Goal: Use online tool/utility: Utilize a website feature to perform a specific function

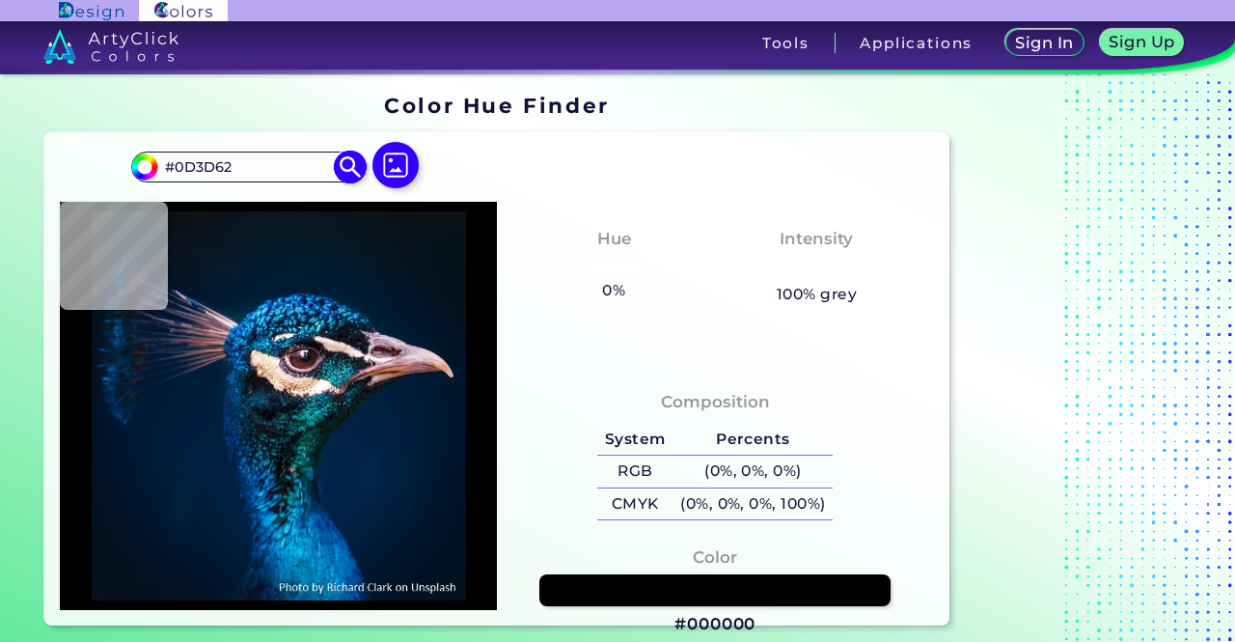
type input "#0D3D62"
click at [353, 171] on img at bounding box center [351, 167] width 34 height 34
type input "#0d3d62"
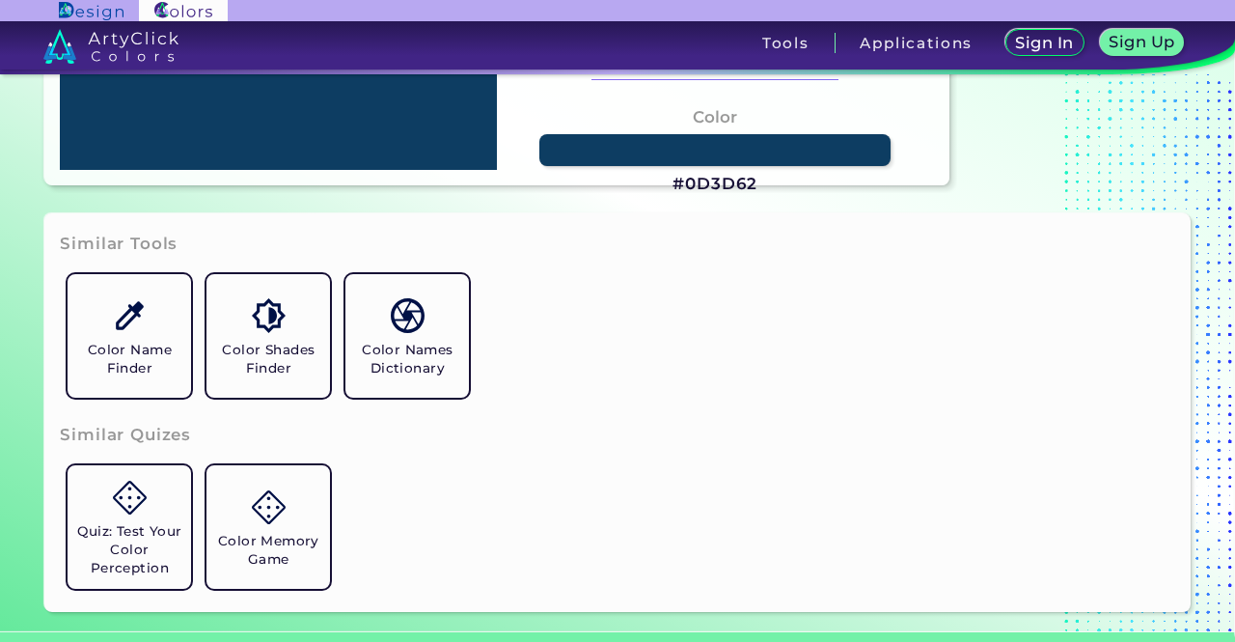
scroll to position [482, 0]
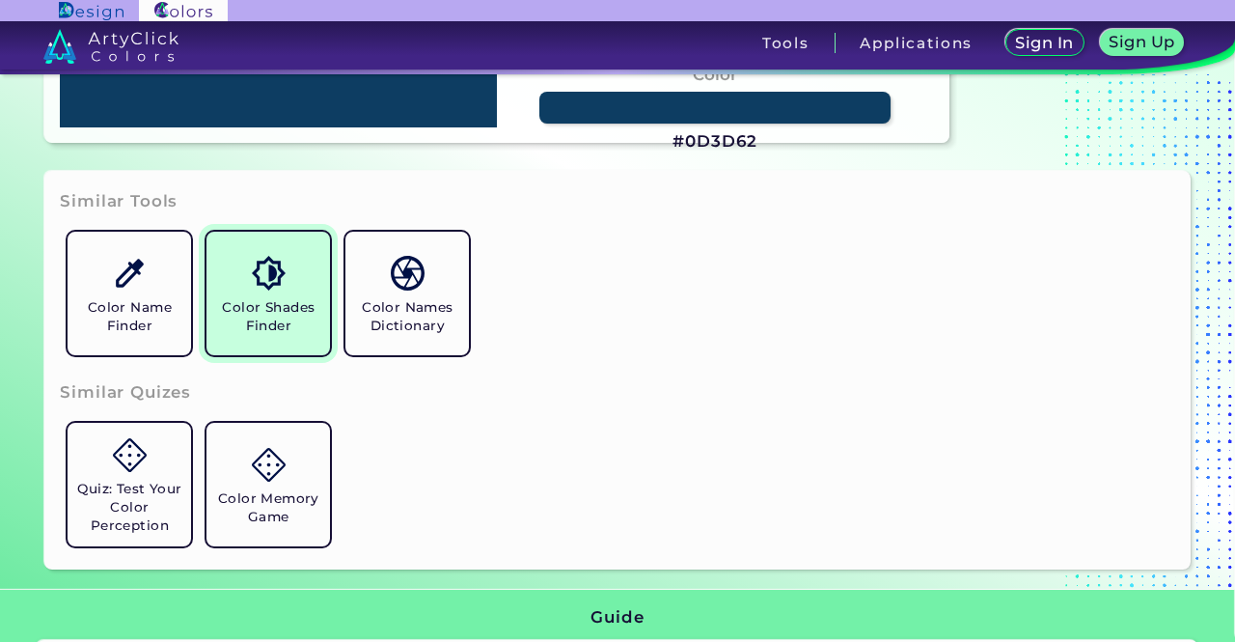
click at [295, 265] on link "Color Shades Finder" at bounding box center [268, 293] width 139 height 139
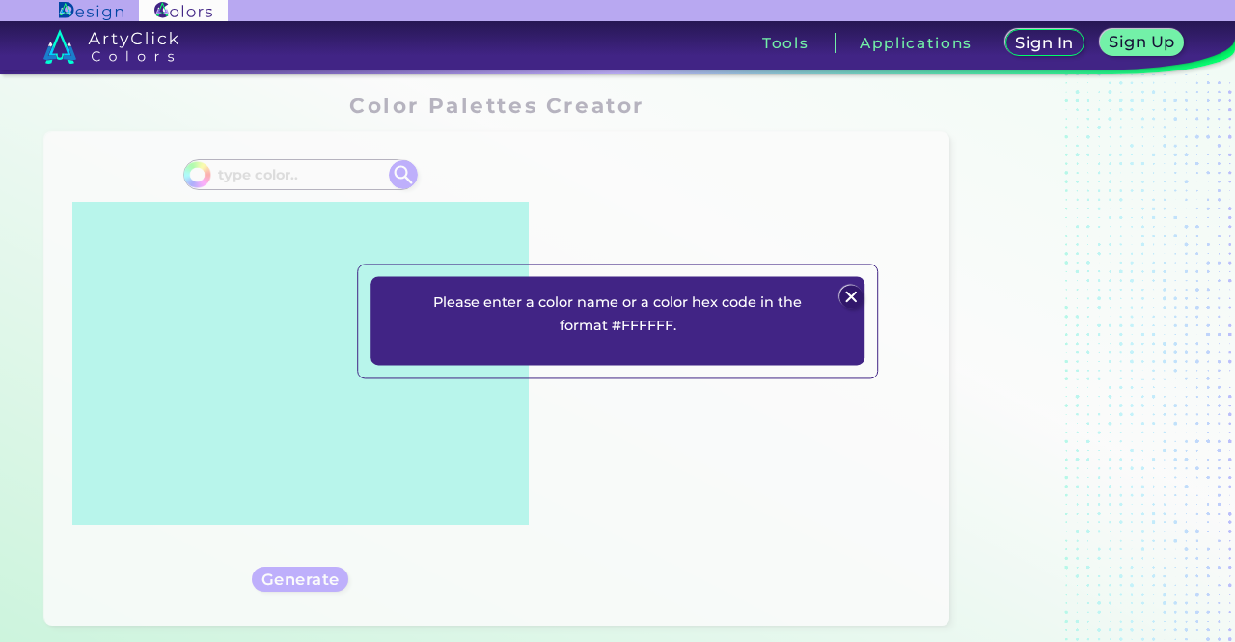
click at [836, 296] on div "Please enter a color name or a color hex code in the format #FFFFFF. Plans Sign…" at bounding box center [618, 321] width 494 height 89
click at [849, 289] on img at bounding box center [851, 296] width 23 height 23
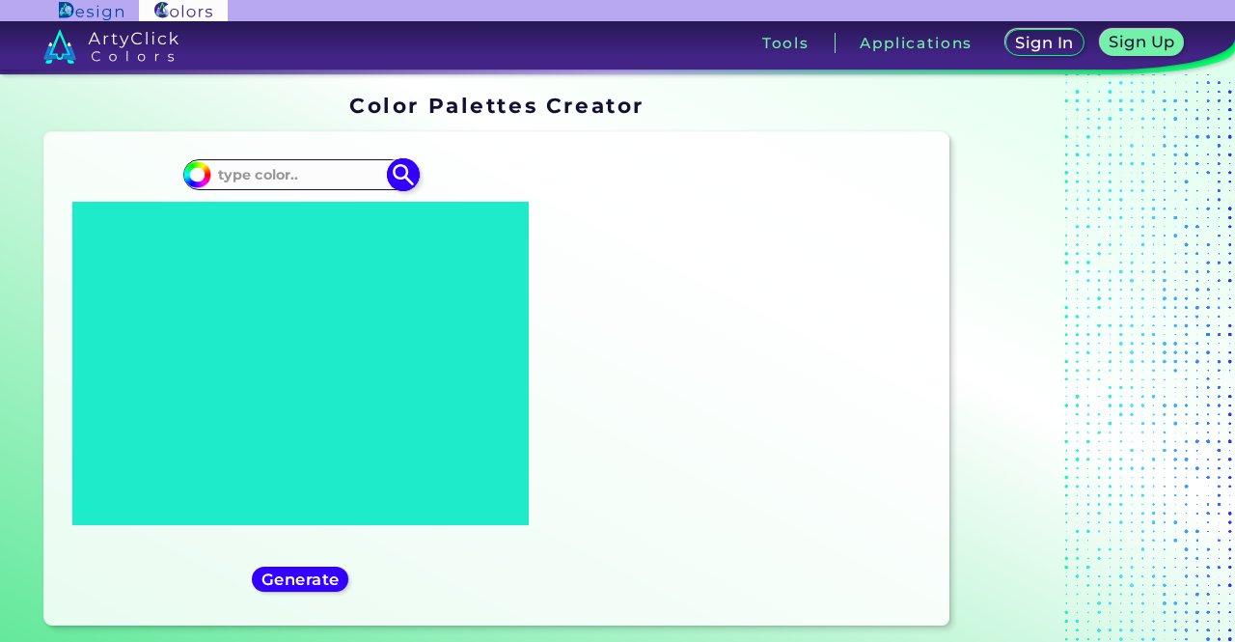
click at [239, 159] on div "#000000 Generate" at bounding box center [300, 379] width 481 height 462
click at [248, 167] on input at bounding box center [299, 174] width 179 height 26
paste input "#0D3D62"
type input "#0D3D62"
click at [394, 173] on img at bounding box center [404, 174] width 34 height 34
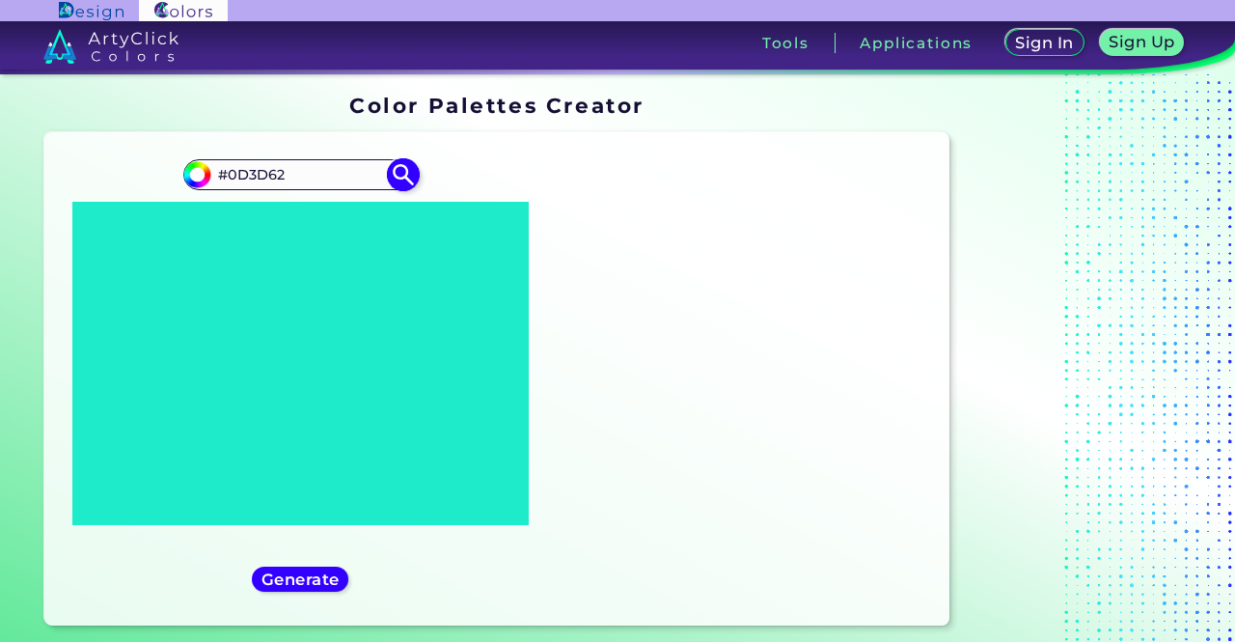
type input "#0d3d62"
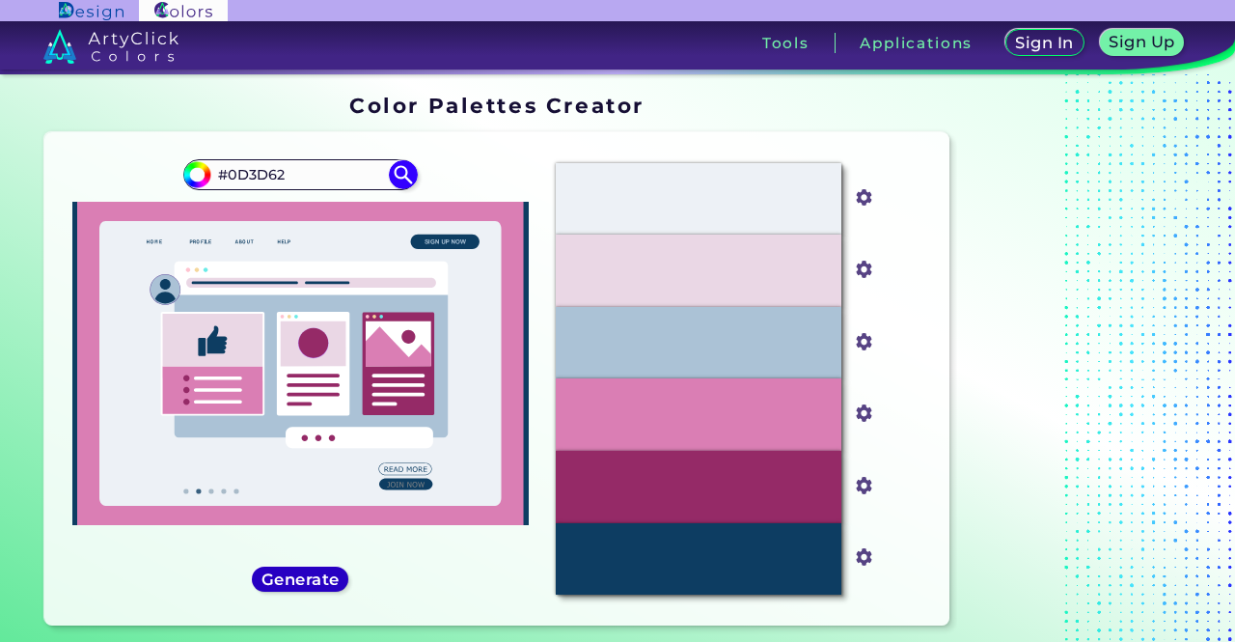
click at [336, 574] on h5 "Generate" at bounding box center [300, 579] width 70 height 14
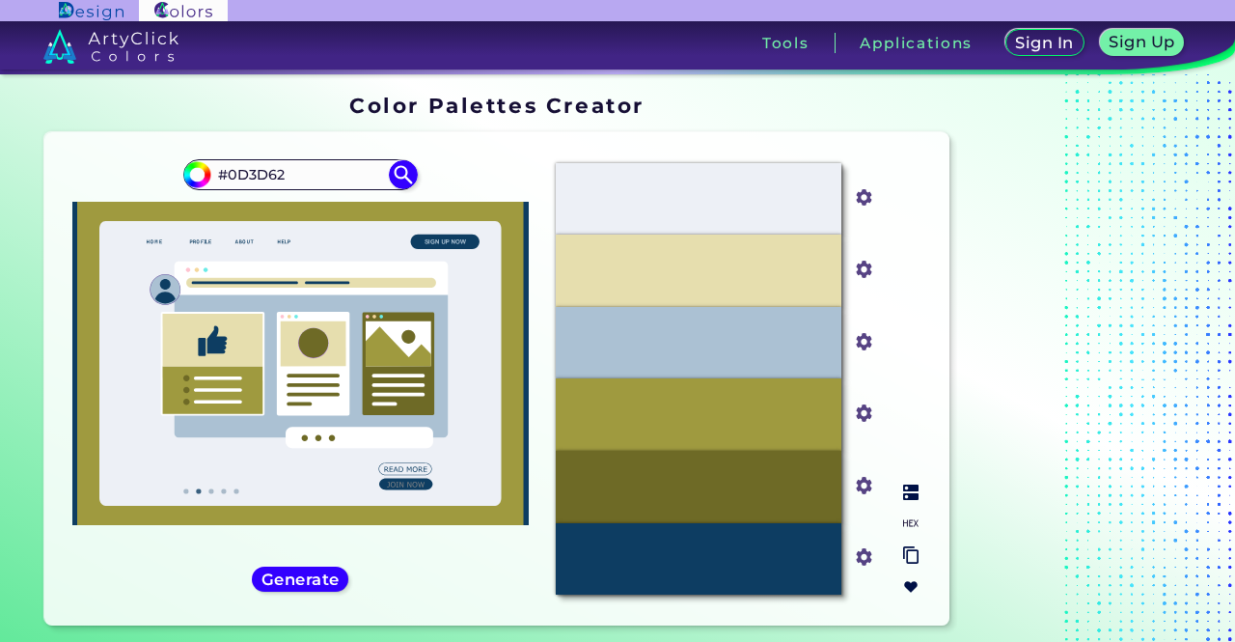
click at [760, 416] on div "#9F9A3F" at bounding box center [698, 414] width 285 height 72
click at [861, 408] on input "#9f9a3f" at bounding box center [860, 411] width 24 height 24
click at [733, 413] on div "#9F9A3F" at bounding box center [698, 414] width 285 height 72
click at [665, 414] on div "#9F9A3F" at bounding box center [698, 414] width 285 height 72
click at [753, 419] on div "#9F9A3F" at bounding box center [698, 414] width 285 height 72
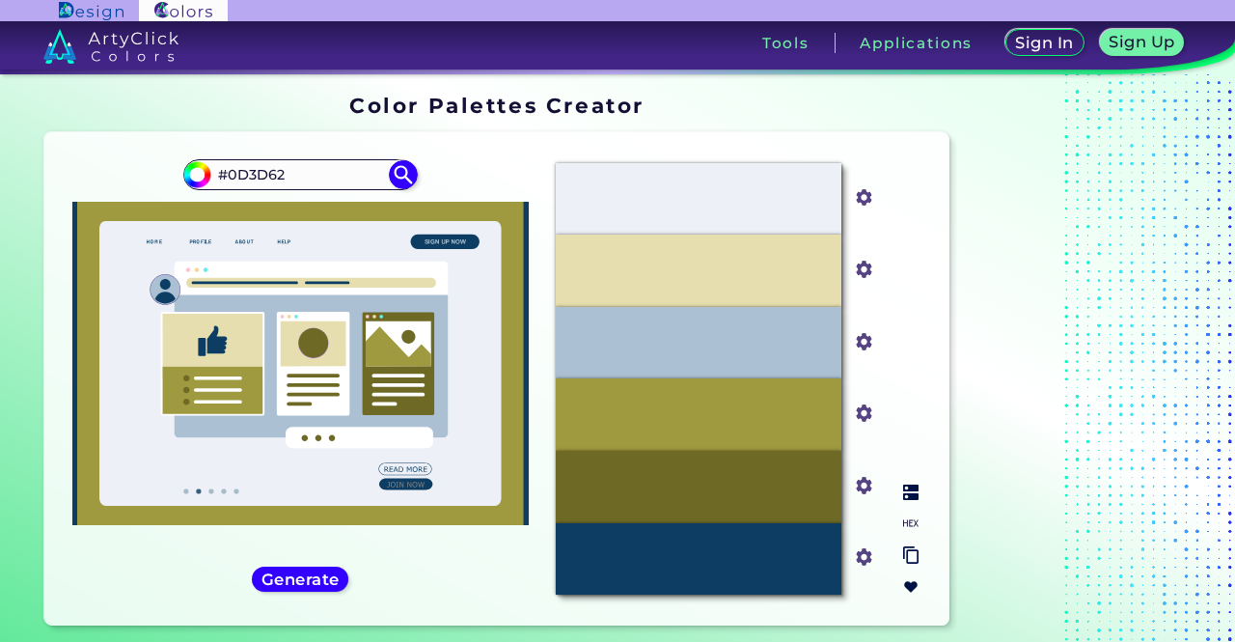
click at [753, 419] on div "#9F9A3F" at bounding box center [698, 414] width 285 height 72
click at [685, 422] on p "#9F9A3F" at bounding box center [699, 414] width 60 height 21
click at [918, 497] on img at bounding box center [910, 491] width 15 height 15
click at [908, 485] on img at bounding box center [910, 491] width 15 height 15
click at [865, 422] on input "#9f9a3f" at bounding box center [860, 411] width 24 height 24
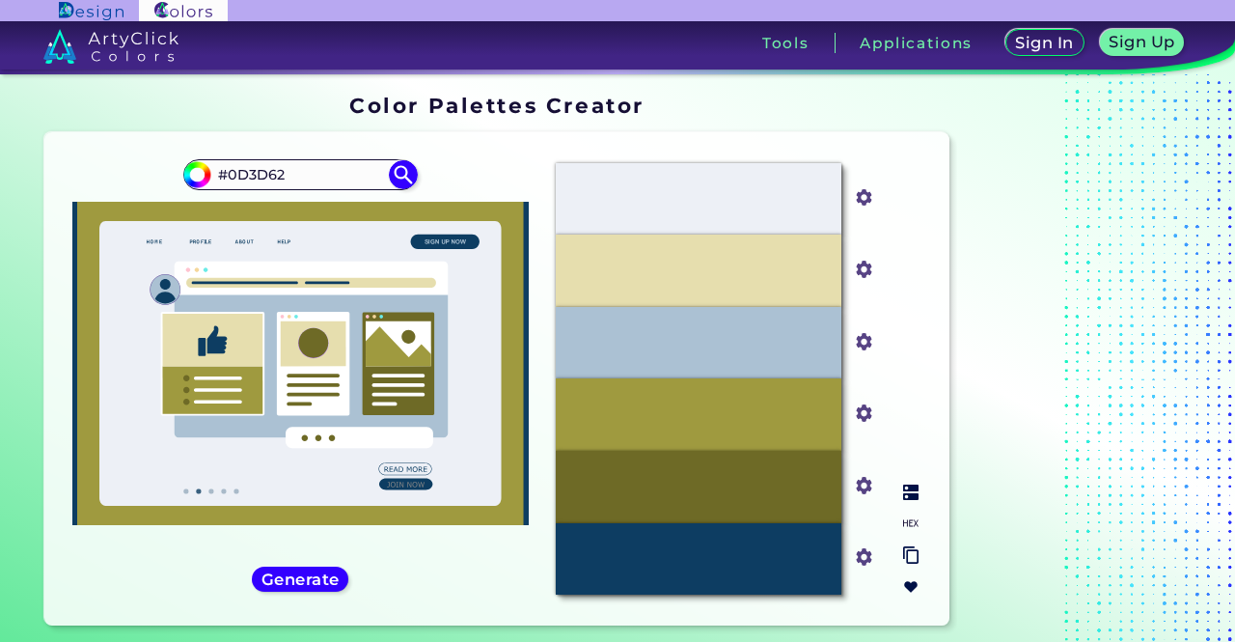
click at [912, 495] on img at bounding box center [910, 491] width 15 height 15
click at [913, 497] on img at bounding box center [910, 491] width 15 height 15
click at [908, 544] on div at bounding box center [910, 540] width 31 height 126
click at [913, 563] on img at bounding box center [910, 555] width 15 height 18
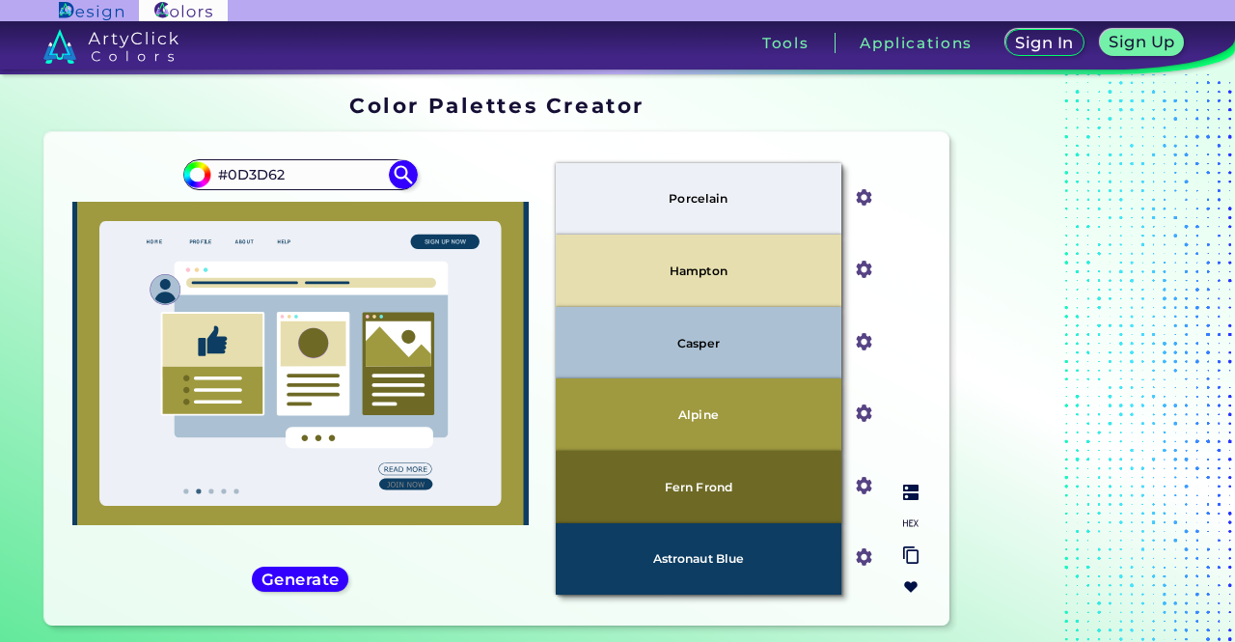
click at [905, 557] on img at bounding box center [910, 555] width 15 height 18
click at [904, 555] on img at bounding box center [910, 555] width 15 height 18
click at [913, 555] on img at bounding box center [910, 555] width 15 height 18
click at [862, 415] on input "#9f9a3f" at bounding box center [860, 411] width 24 height 24
click at [772, 426] on div "Alpine" at bounding box center [698, 414] width 285 height 72
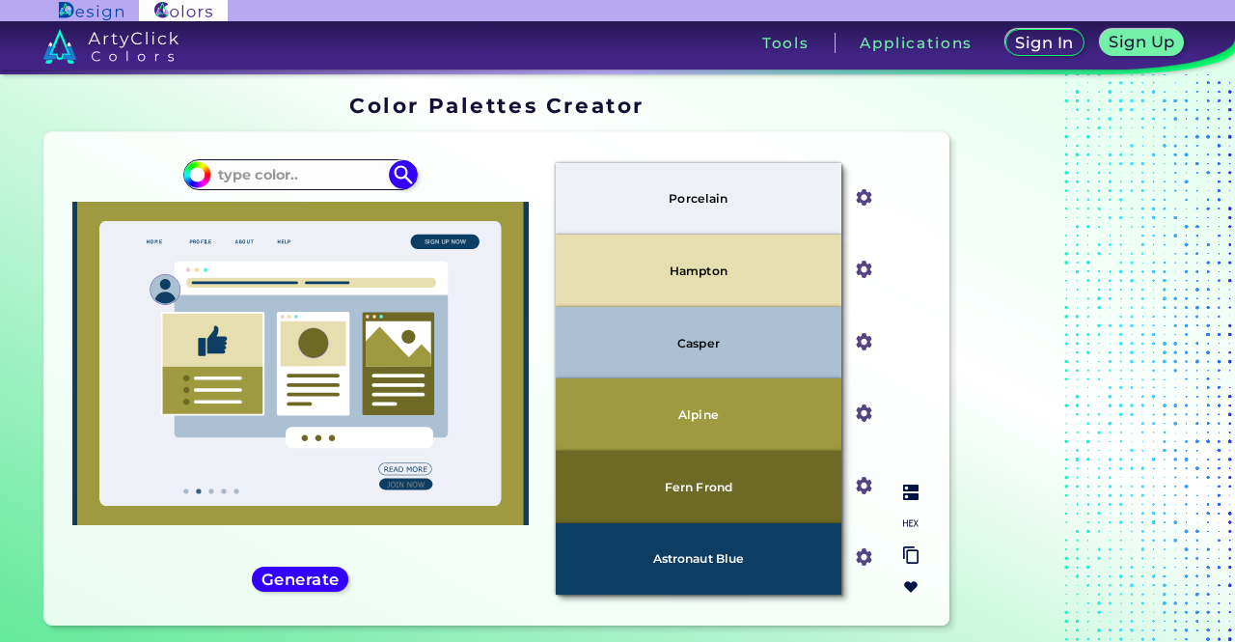
paste input "#EDF0F6,#E6DEAE,#ABC1D3,#9F9A3F,#6E6A26,#0D3D62"
type input "#EDF0F6,#E6DEAE,#ABC1D3,#9F9A3F,#6E6A26,#0D3D62"
click at [344, 562] on div "#0d3d62 Generate" at bounding box center [300, 379] width 481 height 462
click at [336, 572] on h5 "Generate" at bounding box center [300, 579] width 70 height 14
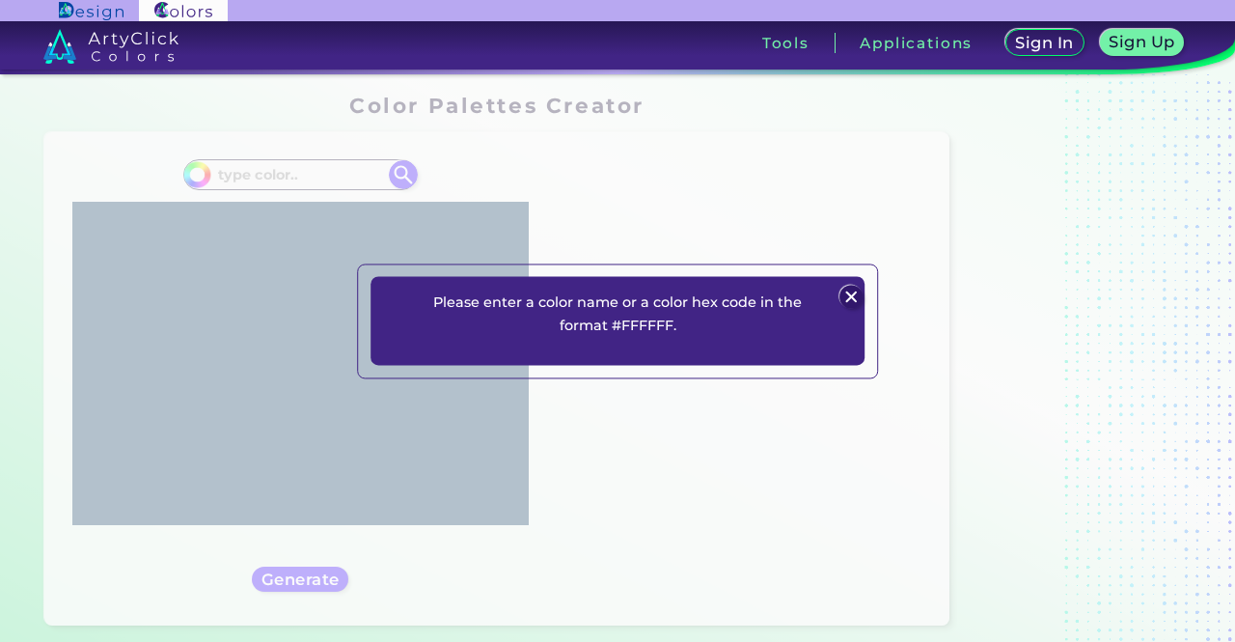
click at [855, 298] on img at bounding box center [851, 296] width 23 height 23
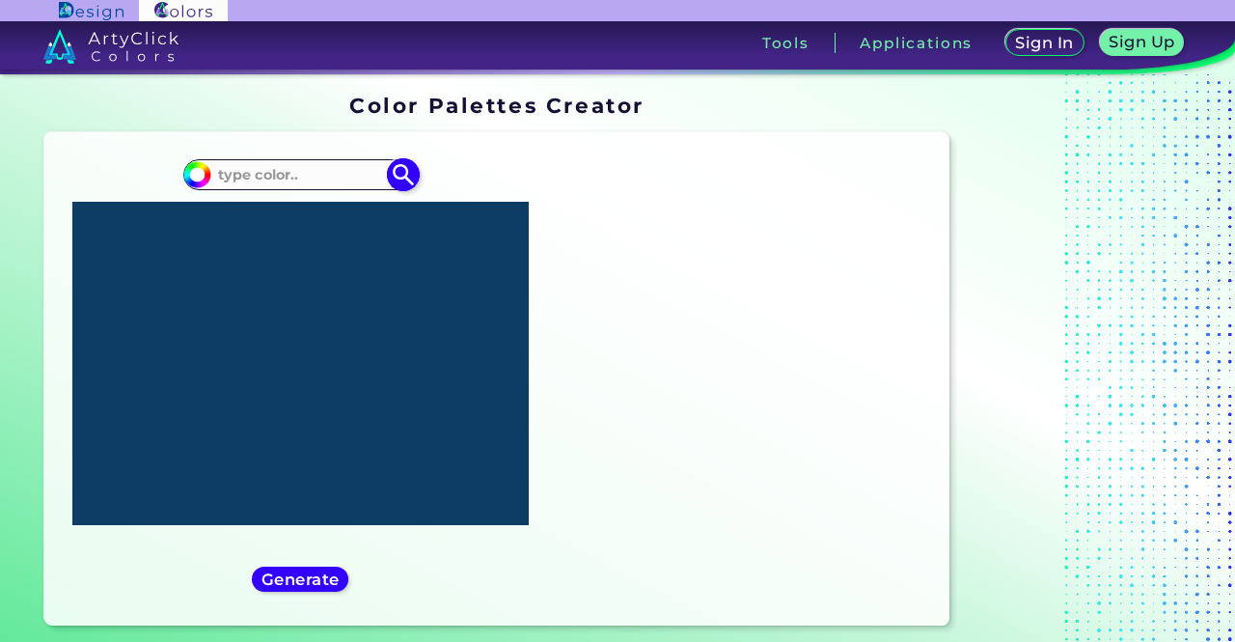
click at [311, 163] on input at bounding box center [299, 174] width 179 height 26
click at [301, 303] on icon at bounding box center [312, 365] width 274 height 143
